Goal: Task Accomplishment & Management: Manage account settings

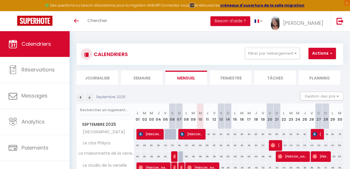
click at [194, 7] on strong "ICI" at bounding box center [191, 5] width 5 height 5
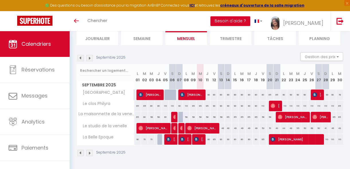
click at [206, 92] on div "80" at bounding box center [207, 95] width 7 height 11
type input "80"
type input "Jeu 11 Septembre 2025"
type input "Ven 12 Septembre 2025"
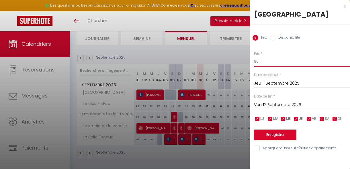
drag, startPoint x: 265, startPoint y: 61, endPoint x: 249, endPoint y: 62, distance: 16.1
click at [250, 62] on div "Prix * 80 Statut * Disponible Indisponible Date de début * [DATE] < [DATE] > Di…" at bounding box center [299, 98] width 100 height 108
type input "82"
click at [275, 135] on button "Enregistrer" at bounding box center [275, 135] width 42 height 10
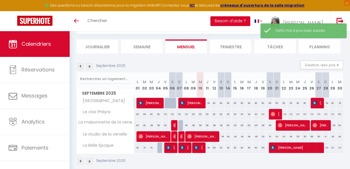
scroll to position [43, 0]
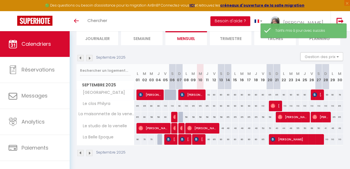
click at [213, 91] on div "80" at bounding box center [213, 95] width 7 height 11
type input "80"
type input "Ven 12 Septembre 2025"
type input "[DATE]"
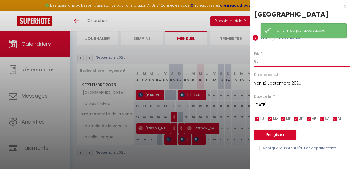
drag, startPoint x: 270, startPoint y: 58, endPoint x: 247, endPoint y: 60, distance: 22.8
click at [247, 60] on body "🟢 Des questions ou besoin d'assistance pour la migration AirBnB? Connectez-vous…" at bounding box center [175, 81] width 350 height 178
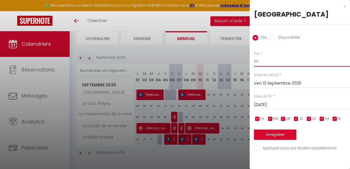
type input "85"
click at [285, 105] on input "[DATE]" at bounding box center [302, 104] width 96 height 7
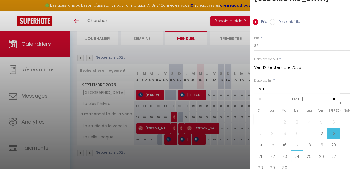
scroll to position [24, 0]
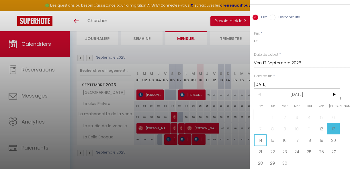
click at [260, 137] on span "14" at bounding box center [260, 140] width 12 height 11
type input "Dim 14 Septembre 2025"
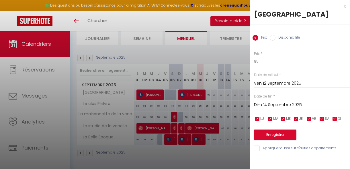
scroll to position [0, 0]
click at [266, 137] on button "Enregistrer" at bounding box center [275, 135] width 42 height 10
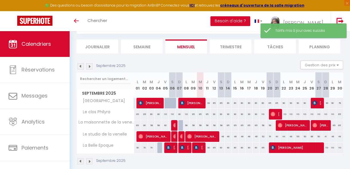
scroll to position [43, 0]
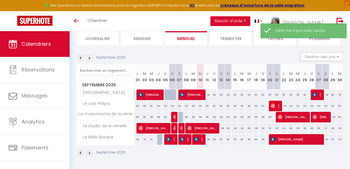
click at [199, 102] on div "95" at bounding box center [199, 106] width 7 height 11
type input "95"
type input "Mer 10 Septembre 2025"
type input "Jeu 11 Septembre 2025"
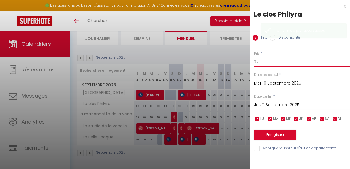
drag, startPoint x: 267, startPoint y: 60, endPoint x: 238, endPoint y: 61, distance: 29.0
click at [239, 61] on body "🟢 Des questions ou besoin d'assistance pour la migration AirBnB? Connectez-vous…" at bounding box center [175, 81] width 350 height 178
type input "92"
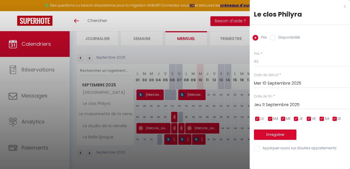
click at [268, 104] on input "Jeu 11 Septembre 2025" at bounding box center [302, 104] width 96 height 7
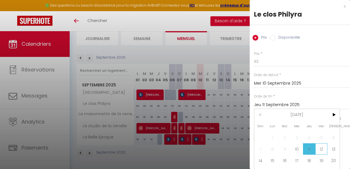
click at [322, 147] on span "12" at bounding box center [321, 148] width 12 height 11
type input "Ven 12 Septembre 2025"
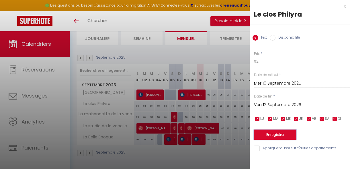
click at [284, 135] on button "Enregistrer" at bounding box center [275, 135] width 42 height 10
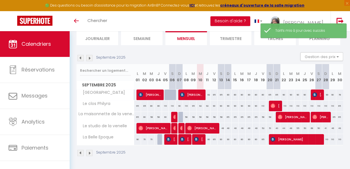
click at [184, 113] on div "58" at bounding box center [186, 117] width 7 height 11
type input "58"
type input "Lun 08 Septembre 2025"
type input "[DATE]"
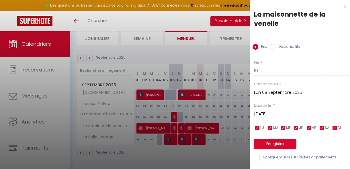
click at [273, 93] on input "Lun 08 Septembre 2025" at bounding box center [302, 92] width 96 height 7
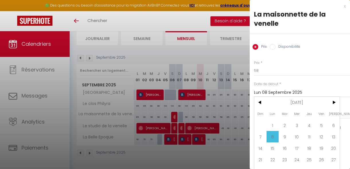
click at [293, 91] on input "Lun 08 Septembre 2025" at bounding box center [302, 92] width 96 height 7
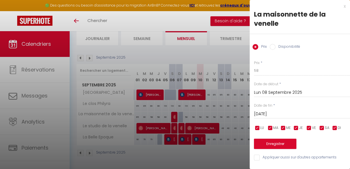
click at [288, 92] on input "Lun 08 Septembre 2025" at bounding box center [302, 92] width 96 height 7
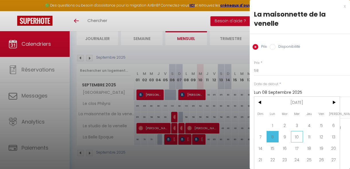
click at [294, 136] on span "10" at bounding box center [297, 136] width 12 height 11
type input "Mer 10 Septembre 2025"
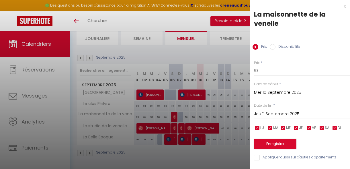
click at [282, 114] on input "Jeu 11 Septembre 2025" at bounding box center [302, 114] width 96 height 7
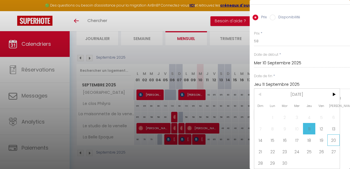
scroll to position [33, 0]
click at [331, 124] on span "13" at bounding box center [333, 128] width 12 height 11
type input "[DATE]"
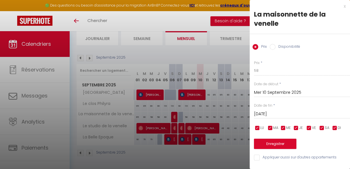
scroll to position [1, 0]
drag, startPoint x: 269, startPoint y: 68, endPoint x: 245, endPoint y: 68, distance: 23.8
click at [245, 68] on body "🟢 Des questions ou besoin d'assistance pour la migration AirBnB? Connectez-vous…" at bounding box center [175, 81] width 350 height 178
type input "52"
click at [267, 143] on button "Enregistrer" at bounding box center [275, 144] width 42 height 10
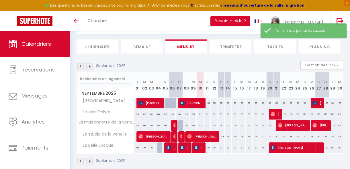
scroll to position [43, 0]
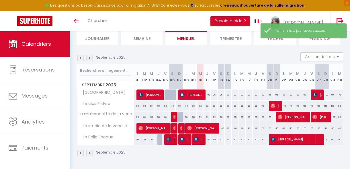
click at [221, 125] on div "48" at bounding box center [220, 128] width 7 height 11
type input "48"
type input "[DATE]"
type input "Dim 14 Septembre 2025"
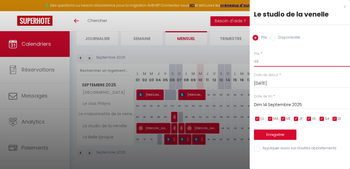
drag, startPoint x: 263, startPoint y: 61, endPoint x: 250, endPoint y: 61, distance: 13.5
click at [250, 61] on div "Prix * 48 Statut * Disponible Indisponible Date de début * [DATE] < [DATE] > Di…" at bounding box center [299, 98] width 100 height 108
type input "49"
click at [275, 134] on button "Enregistrer" at bounding box center [275, 135] width 42 height 10
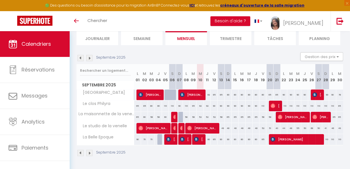
click at [226, 123] on div "48" at bounding box center [227, 128] width 7 height 11
type input "48"
type input "Dim 14 Septembre 2025"
type input "Lun 15 Septembre 2025"
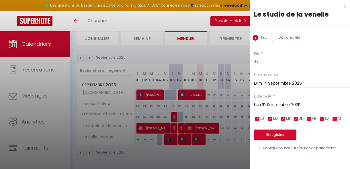
click at [226, 123] on div at bounding box center [175, 84] width 350 height 169
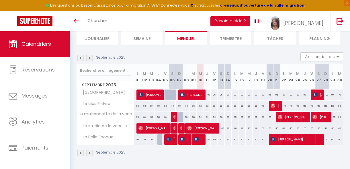
click at [233, 125] on div "48" at bounding box center [234, 128] width 7 height 11
type input "48"
type input "Lun 15 Septembre 2025"
type input "[DATE]"
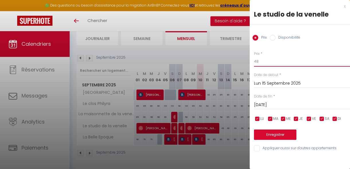
drag, startPoint x: 266, startPoint y: 62, endPoint x: 246, endPoint y: 61, distance: 19.8
click at [246, 61] on body "🟢 Des questions ou besoin d'assistance pour la migration AirBnB? Connectez-vous…" at bounding box center [175, 81] width 350 height 178
type input "49"
click at [269, 105] on input "[DATE]" at bounding box center [302, 104] width 96 height 7
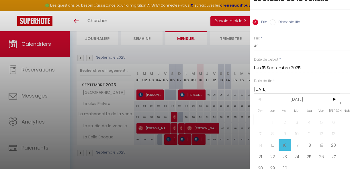
scroll to position [24, 0]
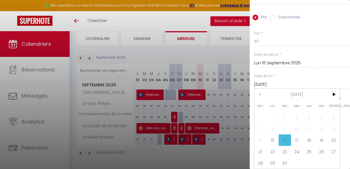
click at [320, 137] on span "19" at bounding box center [321, 140] width 12 height 11
type input "Ven 19 Septembre 2025"
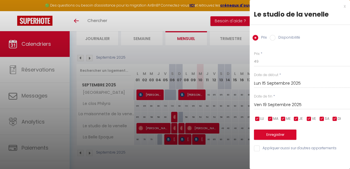
scroll to position [0, 0]
click at [275, 135] on button "Enregistrer" at bounding box center [275, 135] width 42 height 10
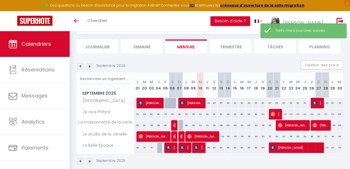
scroll to position [43, 0]
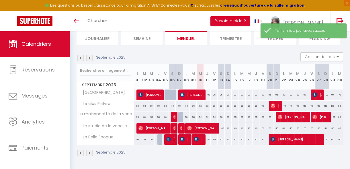
click at [207, 137] on div "80" at bounding box center [207, 139] width 7 height 11
type input "80"
type input "Jeu 11 Septembre 2025"
type input "Ven 12 Septembre 2025"
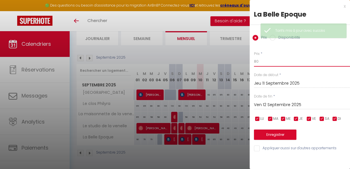
drag, startPoint x: 267, startPoint y: 62, endPoint x: 238, endPoint y: 62, distance: 28.1
click at [239, 62] on body "🟢 Des questions ou besoin d'assistance pour la migration AirBnB? Connectez-vous…" at bounding box center [175, 81] width 350 height 178
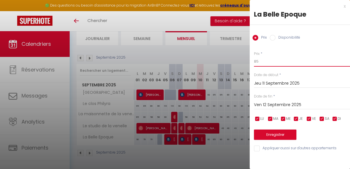
type input "85"
click at [270, 133] on button "Enregistrer" at bounding box center [275, 135] width 42 height 10
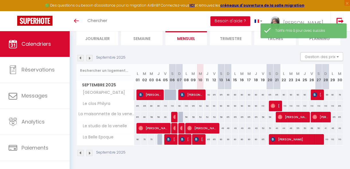
click at [233, 135] on div "80" at bounding box center [234, 139] width 7 height 11
type input "80"
type input "Lun 15 Septembre 2025"
type input "[DATE]"
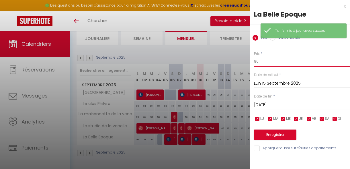
drag, startPoint x: 269, startPoint y: 58, endPoint x: 234, endPoint y: 59, distance: 35.2
click at [234, 59] on body "🟢 Des questions ou besoin d'assistance pour la migration AirBnB? Connectez-vous…" at bounding box center [175, 81] width 350 height 178
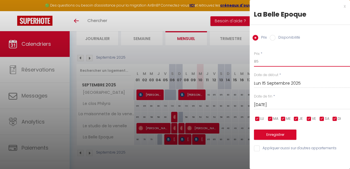
type input "85"
click at [275, 104] on input "[DATE]" at bounding box center [302, 104] width 96 height 7
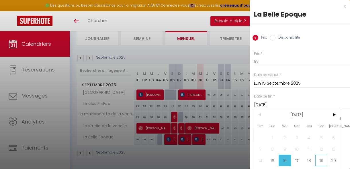
click at [322, 159] on span "19" at bounding box center [321, 160] width 12 height 11
type input "Ven 19 Septembre 2025"
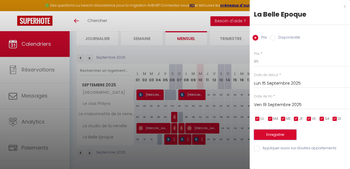
click at [272, 134] on button "Enregistrer" at bounding box center [275, 135] width 42 height 10
